Goal: Find specific page/section: Find specific page/section

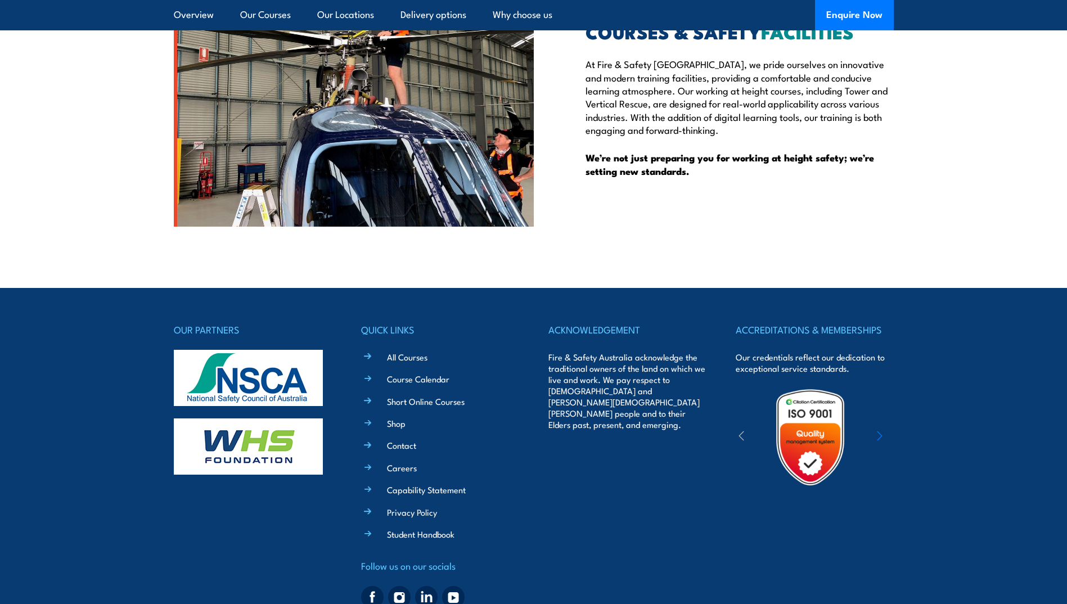
scroll to position [3047, 0]
